Goal: Register for event/course

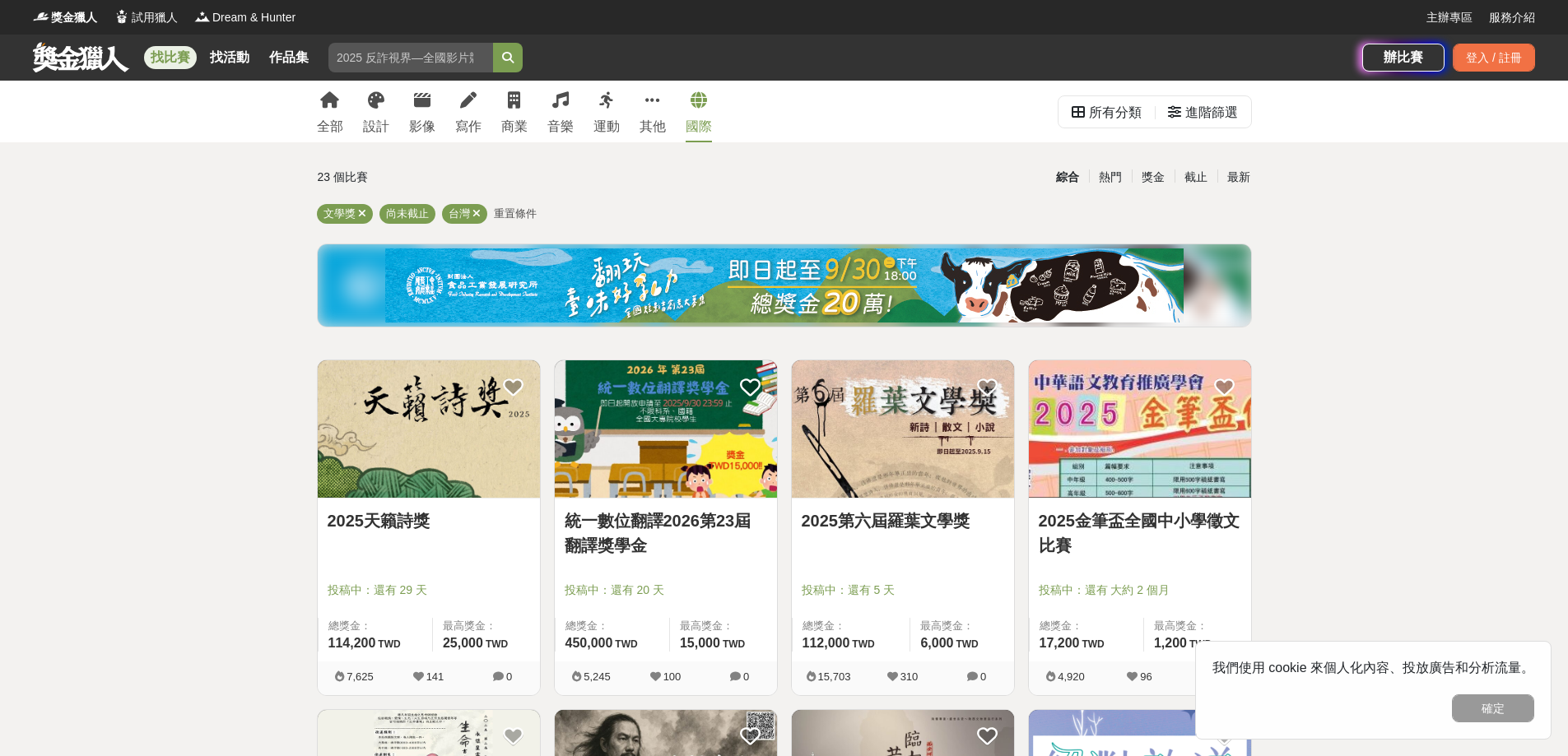
click at [696, 122] on div "國際" at bounding box center [698, 126] width 26 height 19
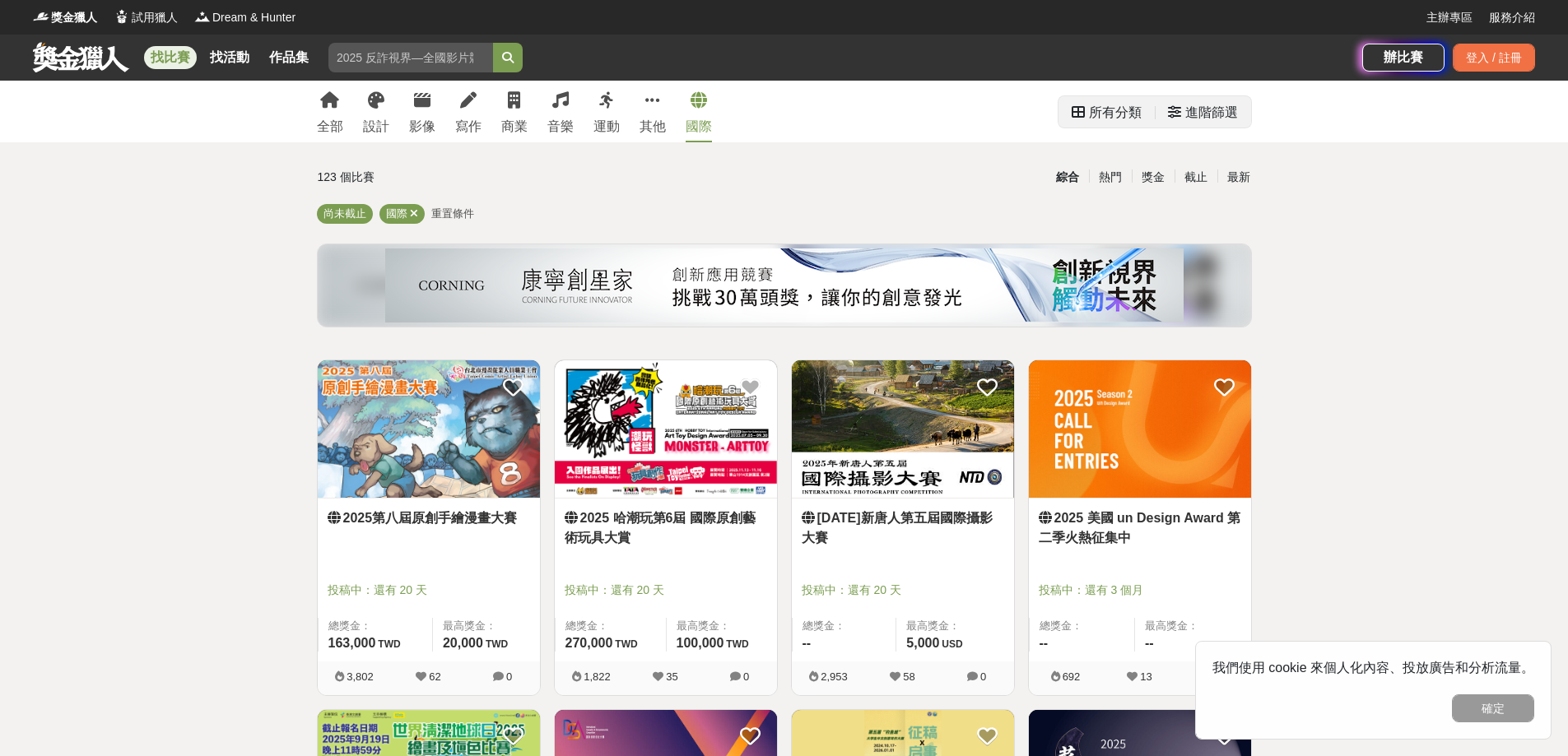
click at [1107, 109] on div "所有分類" at bounding box center [1115, 112] width 52 height 33
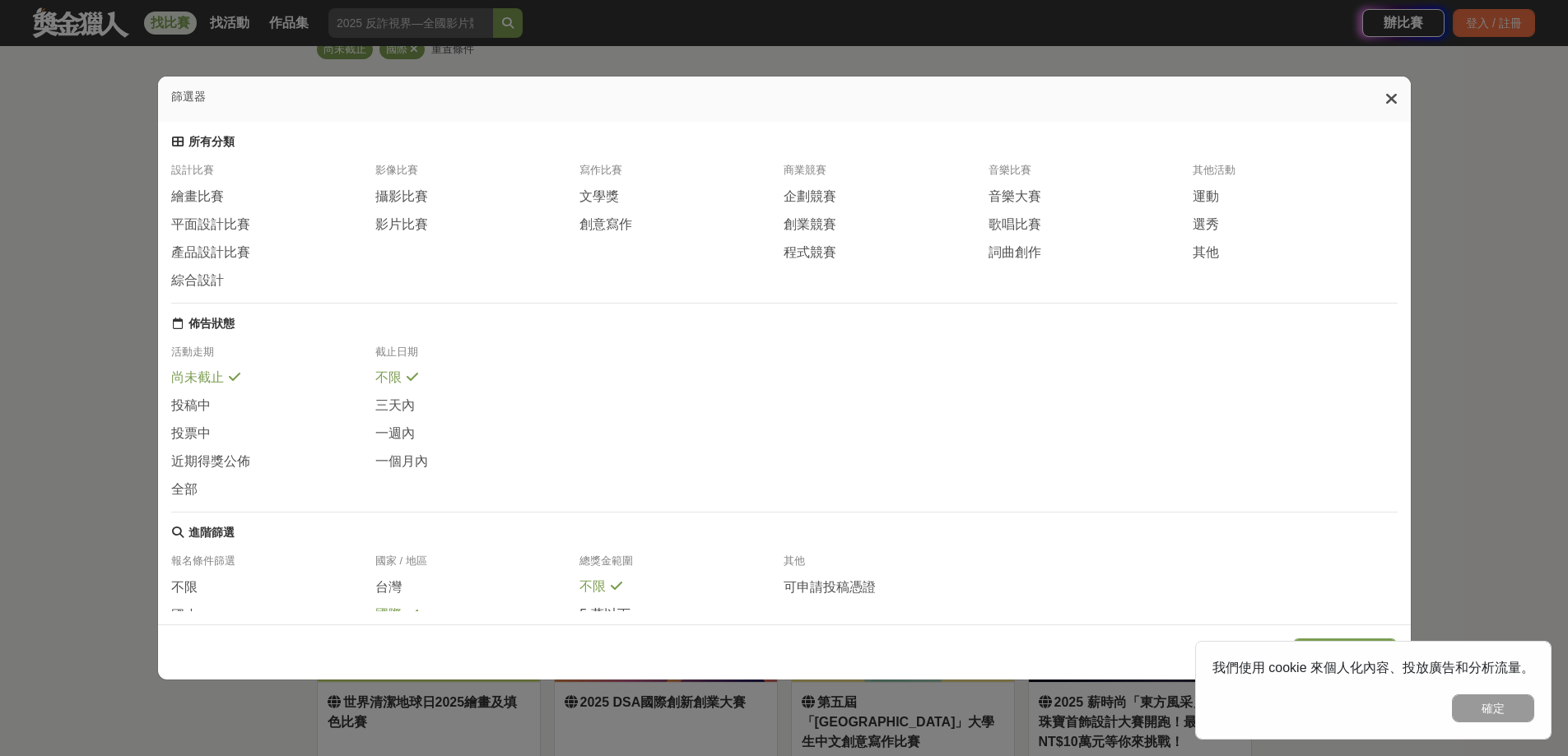
click at [1395, 97] on icon at bounding box center [1391, 98] width 13 height 16
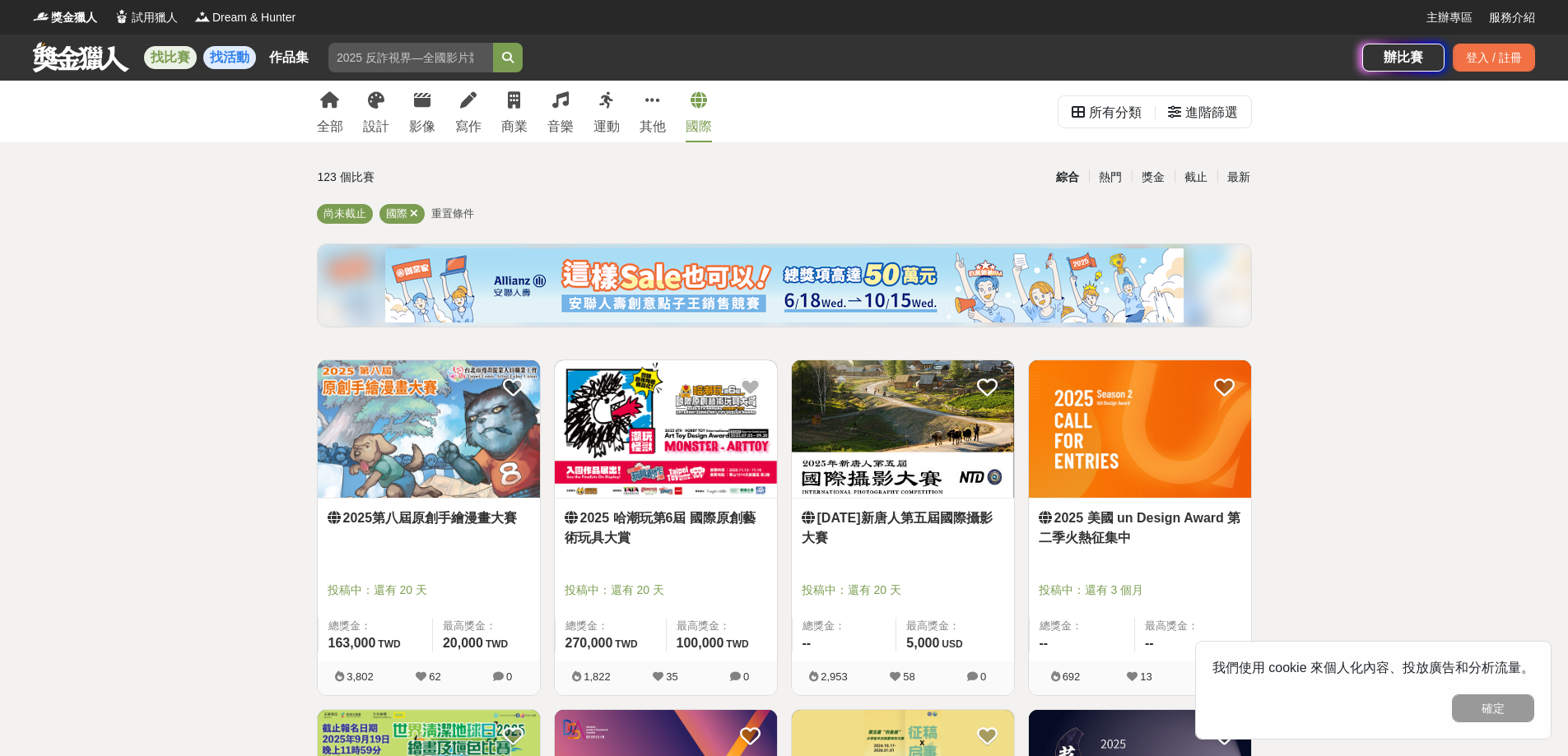
click at [228, 52] on link "找活動" at bounding box center [229, 57] width 52 height 23
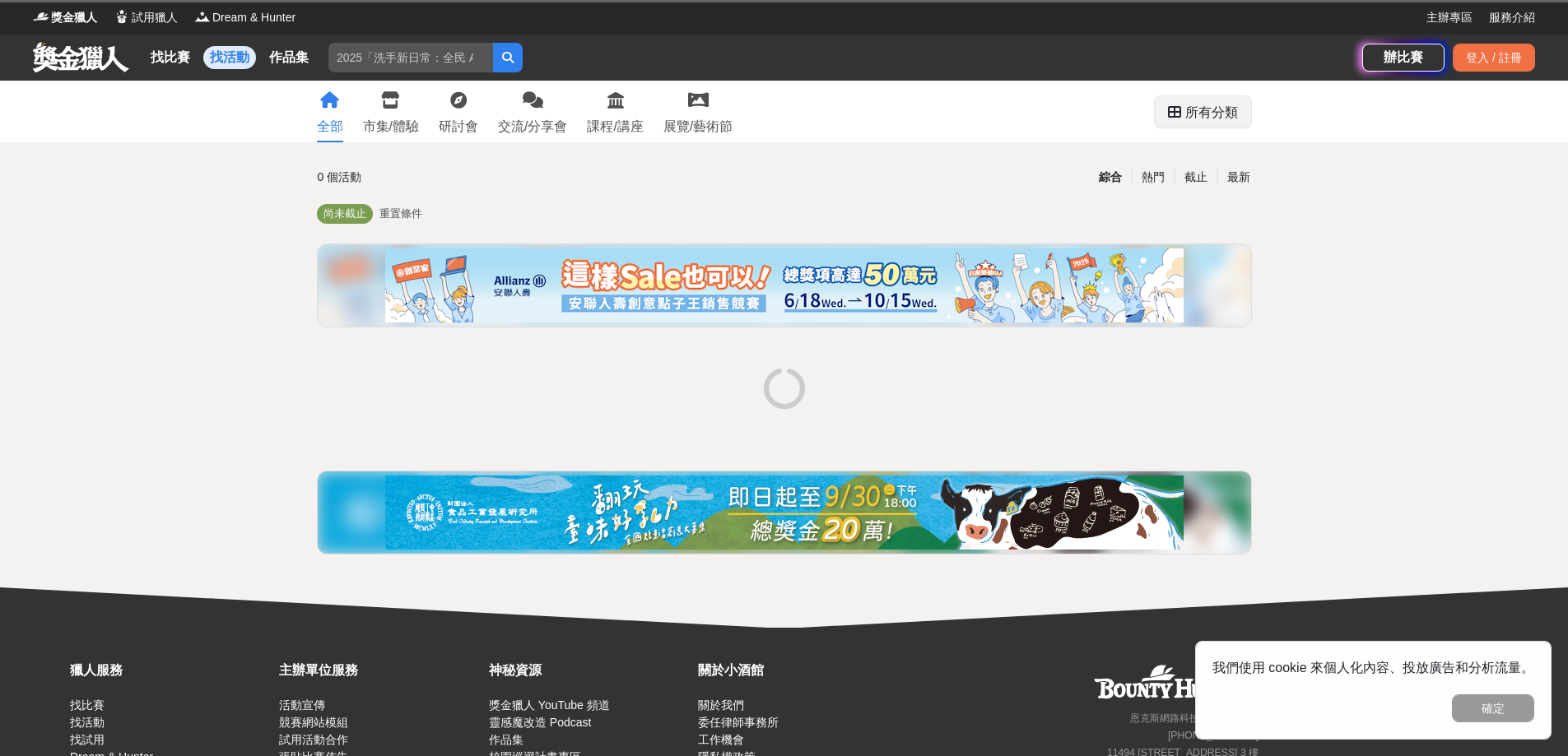
click at [1222, 110] on div "所有分類" at bounding box center [1212, 112] width 52 height 33
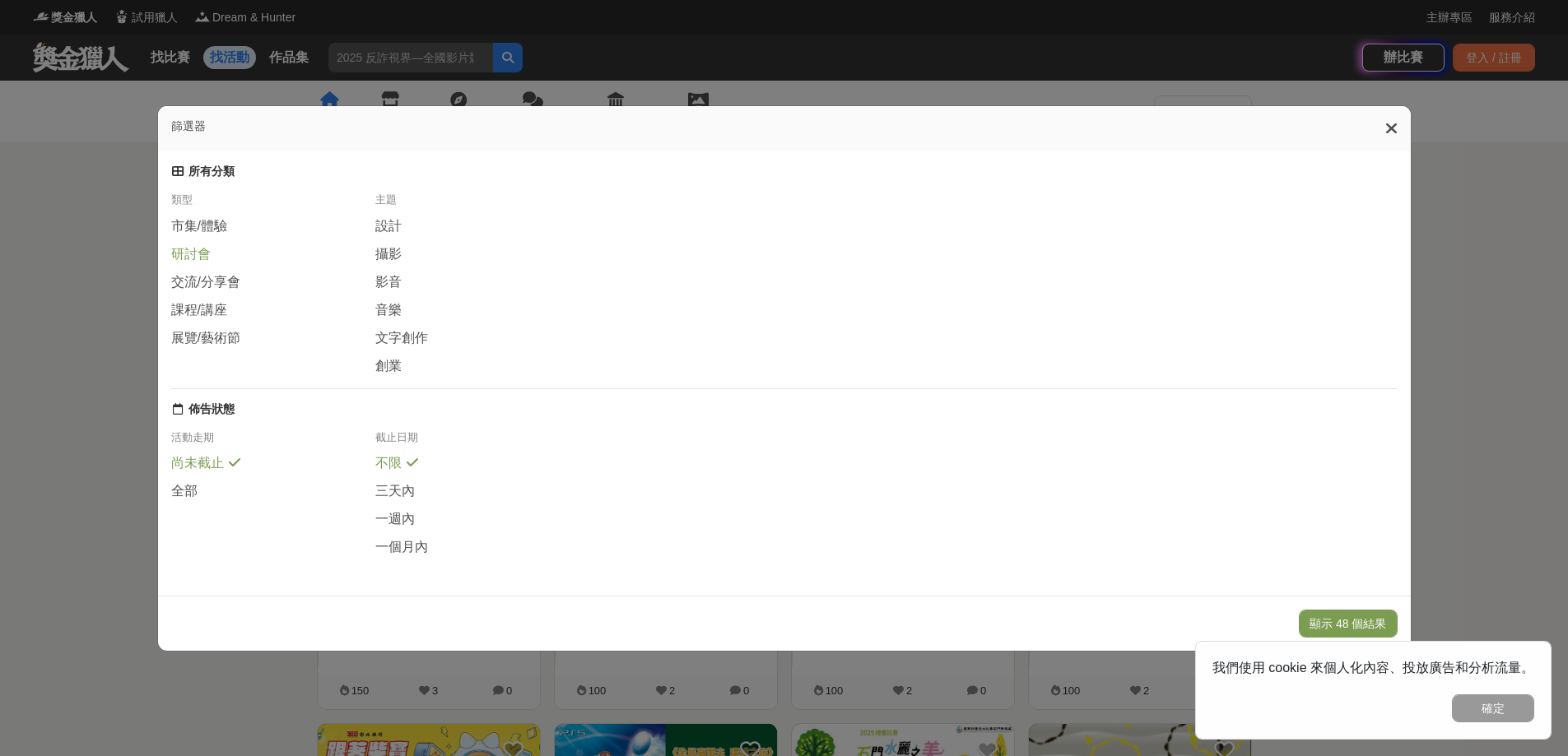
click at [195, 256] on span "研討會" at bounding box center [190, 255] width 40 height 17
click at [1394, 623] on button "顯示 1 個結果" at bounding box center [1351, 623] width 92 height 28
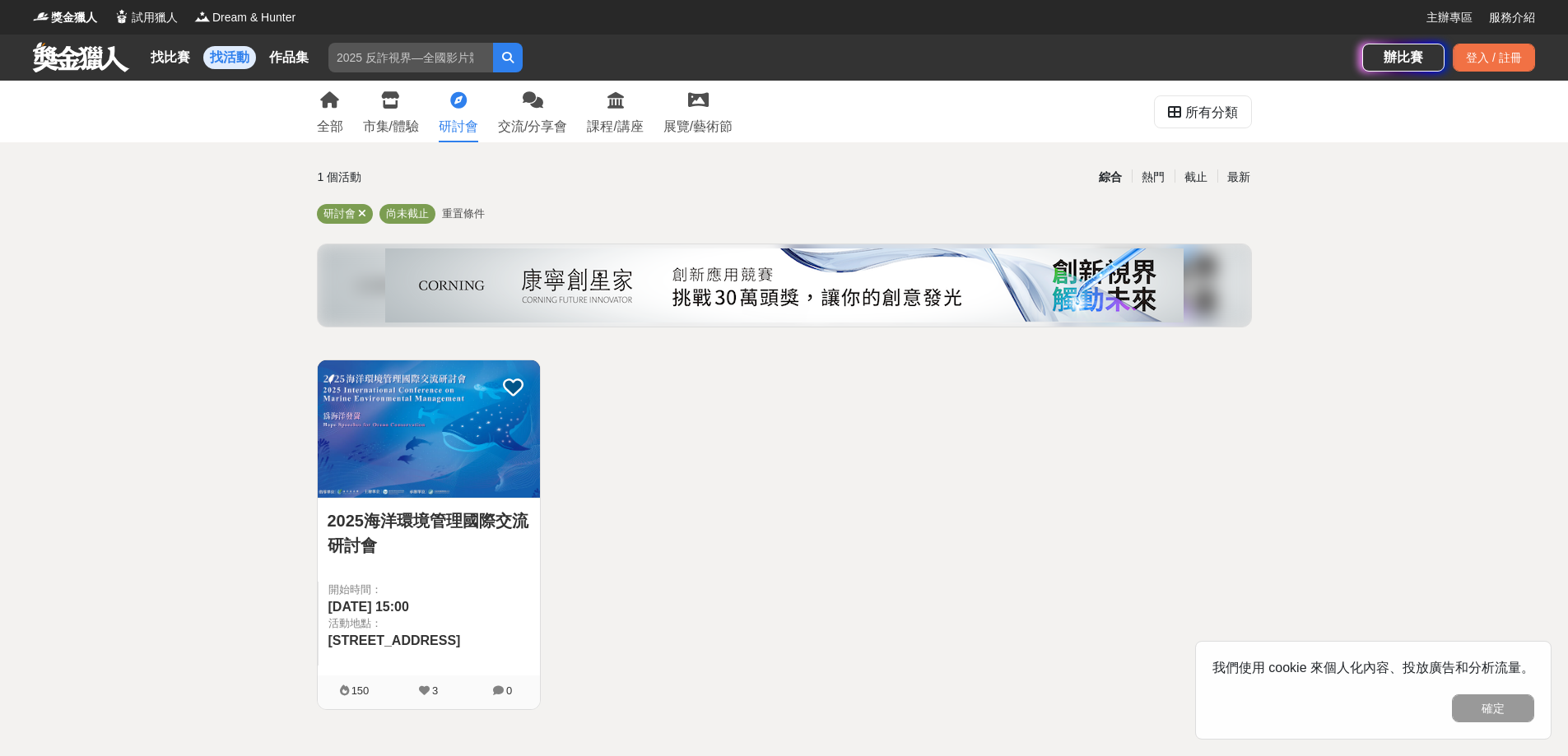
click at [473, 523] on link "2025海洋環境管理國際交流研討會" at bounding box center [428, 533] width 202 height 49
click at [399, 214] on span "尚未截止" at bounding box center [407, 213] width 43 height 13
click at [465, 211] on span "重置條件" at bounding box center [463, 213] width 43 height 13
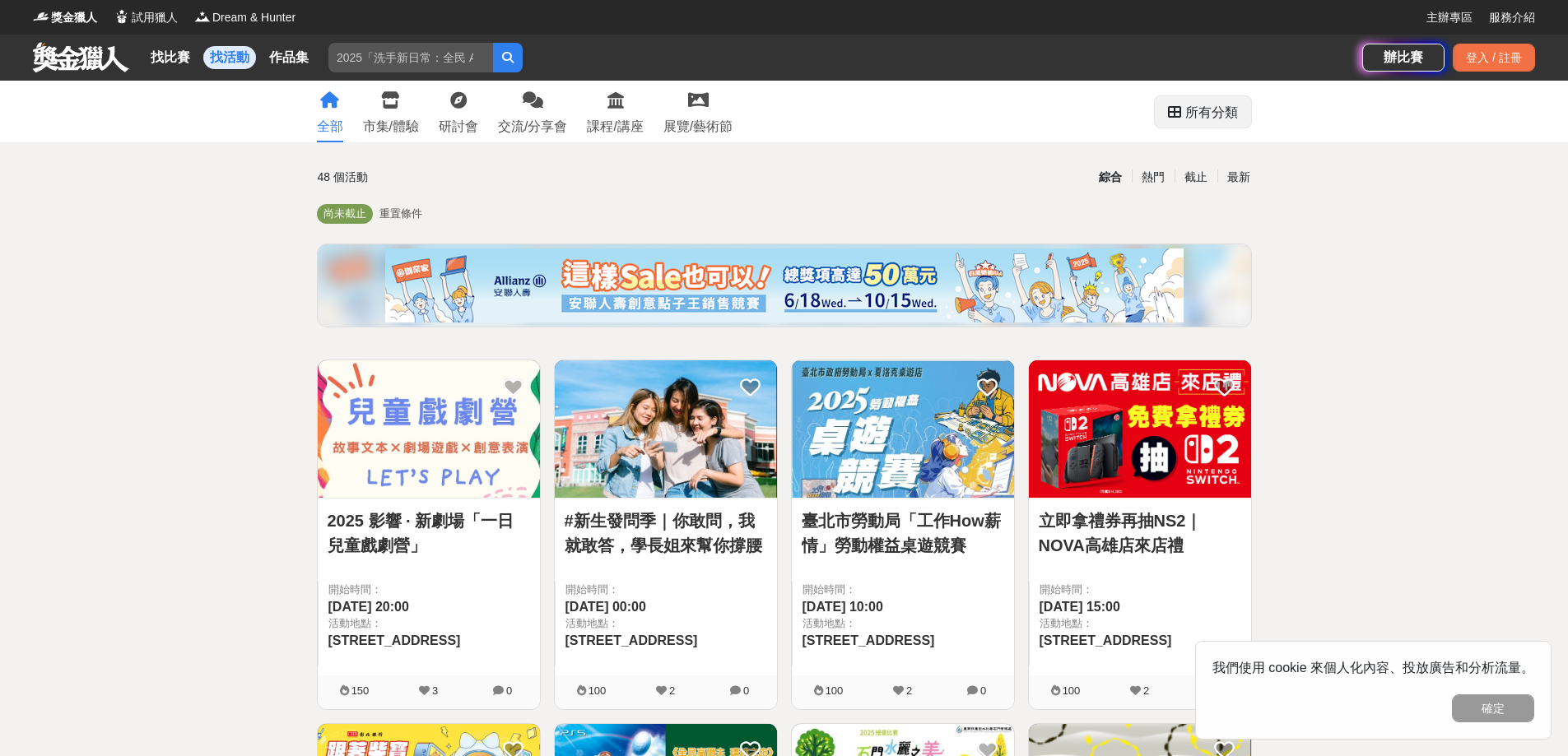
click at [1211, 111] on div "所有分類" at bounding box center [1212, 112] width 52 height 33
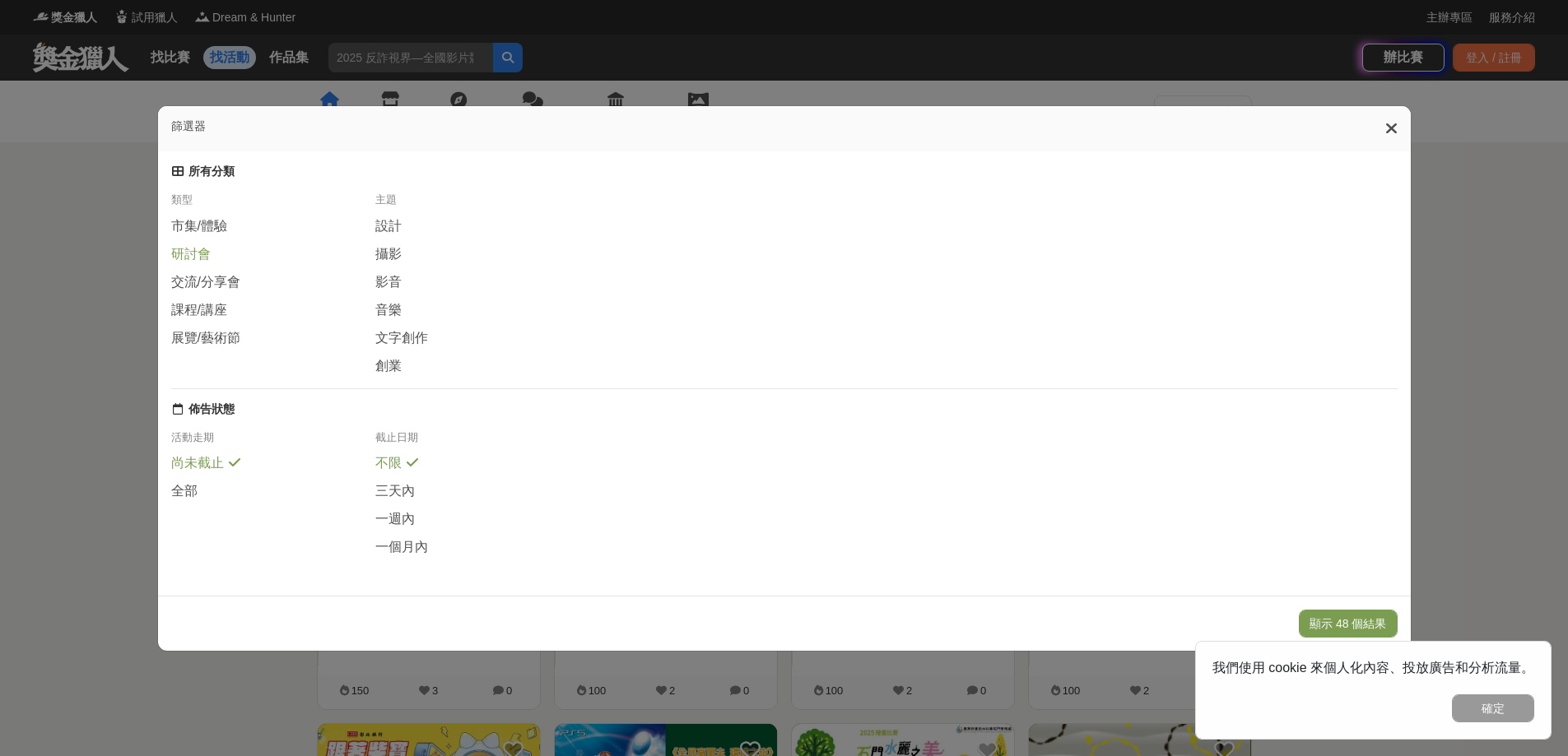
click at [228, 257] on div "研討會" at bounding box center [272, 254] width 204 height 18
click at [201, 484] on span at bounding box center [208, 489] width 14 height 14
click at [1333, 616] on button "顯示 21 個結果" at bounding box center [1348, 623] width 98 height 28
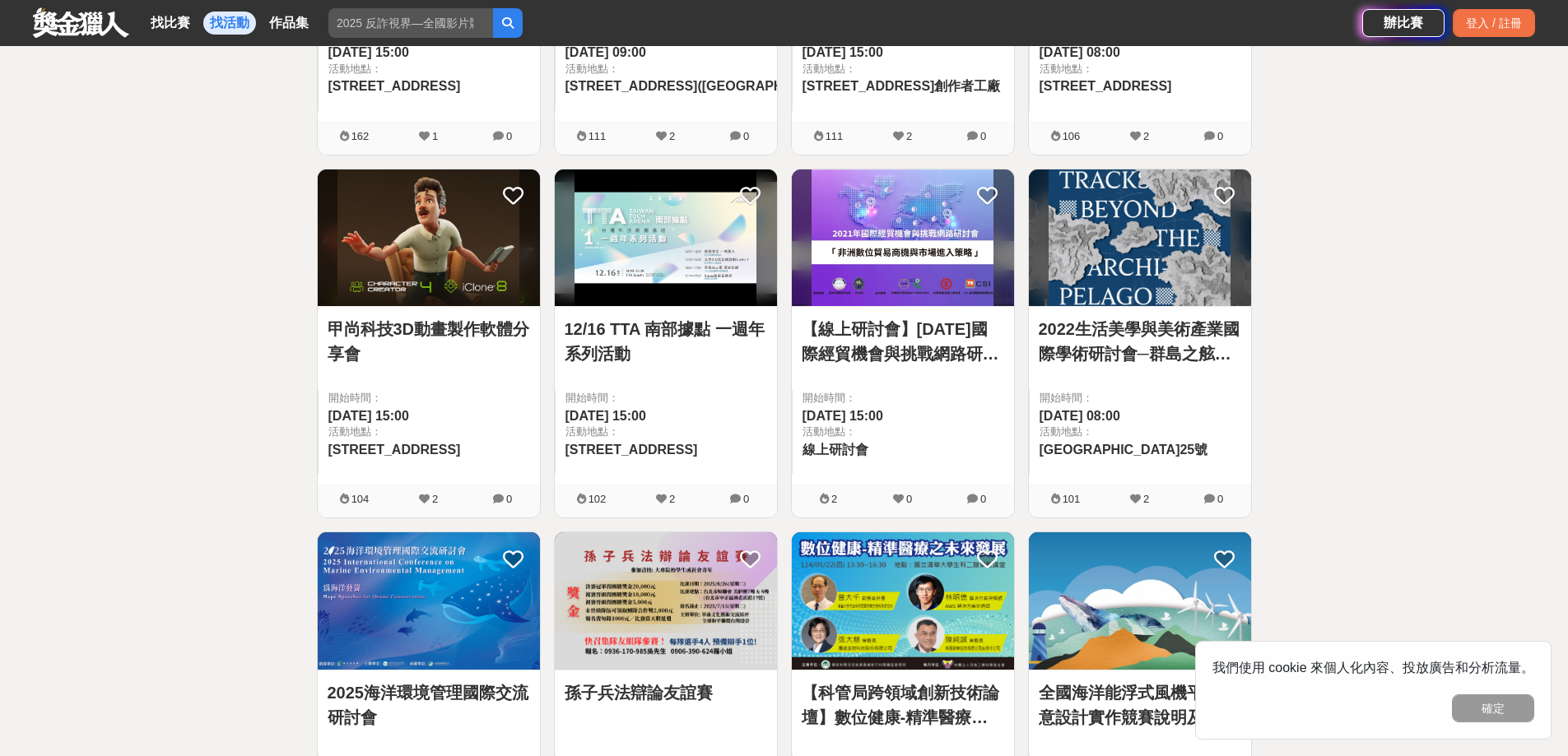
scroll to position [329, 0]
